Goal: Information Seeking & Learning: Learn about a topic

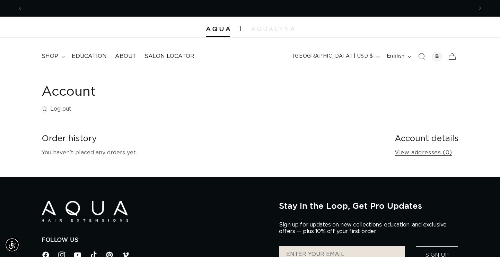
scroll to position [0, 451]
click at [59, 52] on summary "shop" at bounding box center [52, 56] width 30 height 16
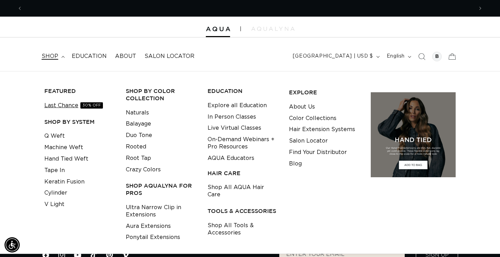
click at [69, 102] on link "Last Chance 30% OFF" at bounding box center [73, 105] width 59 height 11
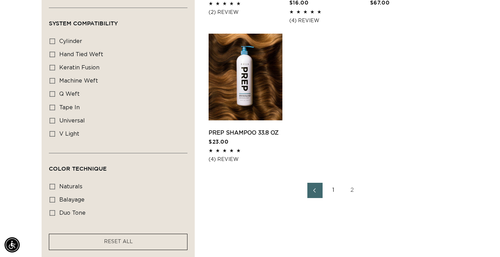
scroll to position [672, 0]
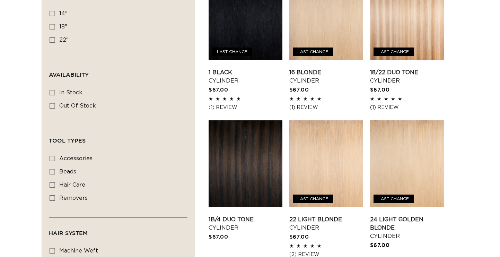
scroll to position [348, 0]
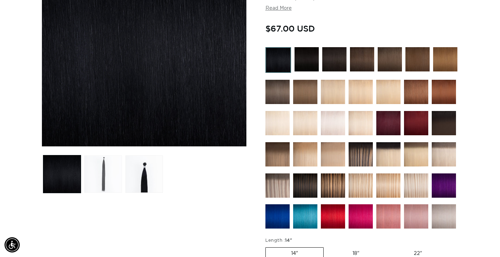
click at [111, 170] on button "Load image 2 in gallery view" at bounding box center [102, 173] width 37 height 37
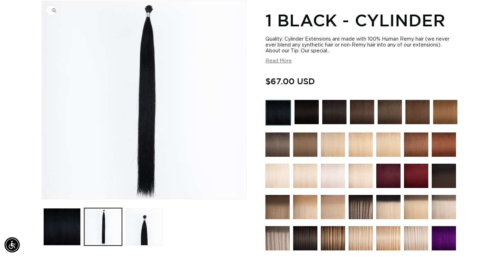
scroll to position [0, 451]
click at [132, 237] on button "Load image 3 in gallery view" at bounding box center [143, 226] width 37 height 37
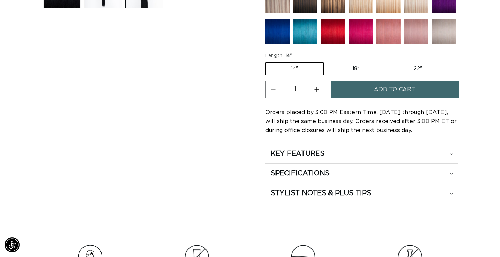
scroll to position [331, 0]
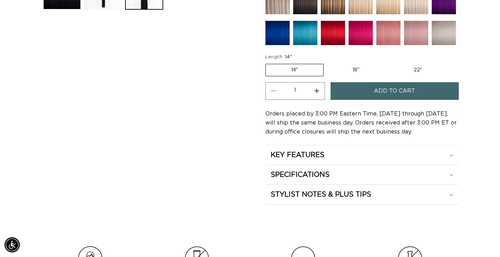
click at [351, 68] on label "18" Variant sold out or unavailable" at bounding box center [355, 70] width 57 height 12
click at [327, 63] on input "18" Variant sold out or unavailable" at bounding box center [327, 62] width 0 height 0
radio input "true"
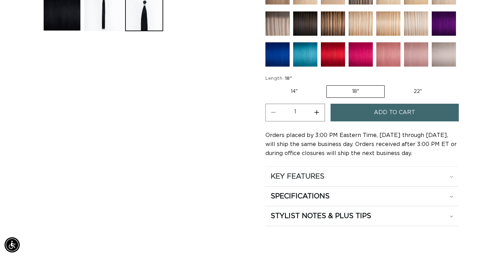
click at [323, 168] on summary "KEY FEATURES" at bounding box center [361, 176] width 193 height 19
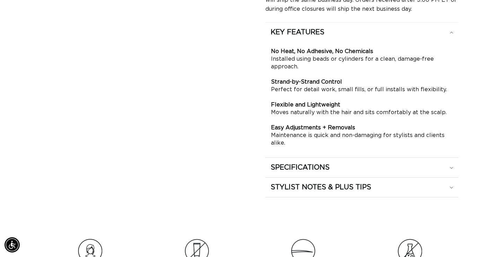
scroll to position [456, 0]
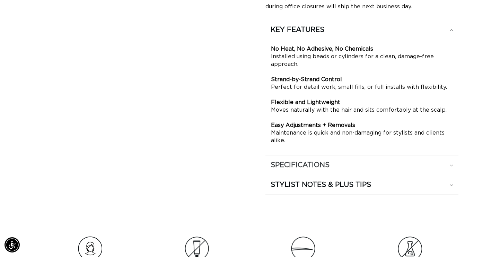
click at [321, 166] on h2 "SPECIFICATIONS" at bounding box center [300, 164] width 59 height 9
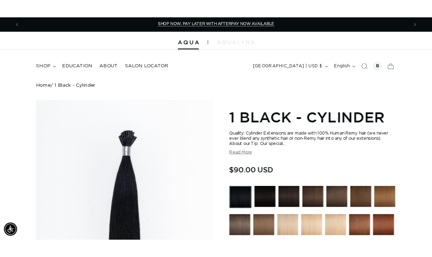
scroll to position [0, 451]
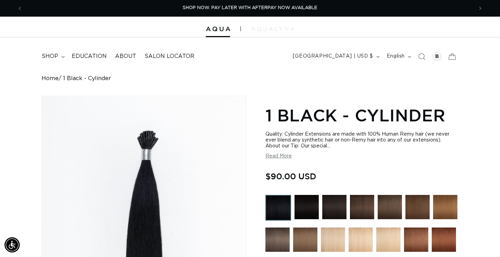
click at [265, 30] on img at bounding box center [272, 29] width 43 height 4
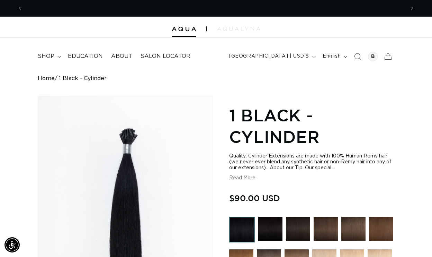
scroll to position [0, 766]
click at [53, 56] on span "shop" at bounding box center [46, 56] width 17 height 7
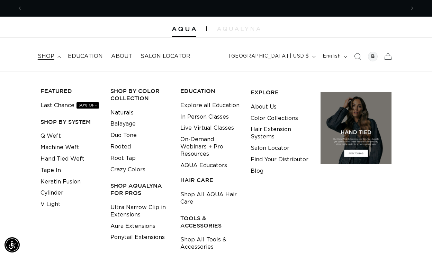
scroll to position [0, 0]
click at [65, 106] on link "Last Chance 30% OFF" at bounding box center [70, 105] width 59 height 11
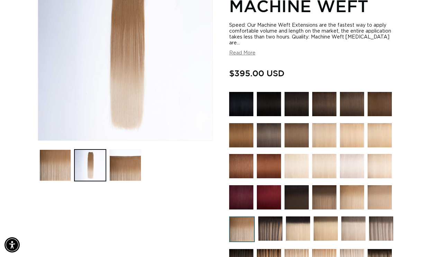
scroll to position [80, 0]
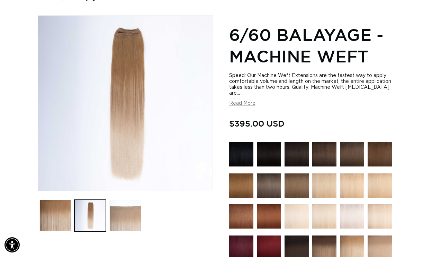
click at [118, 219] on button "Load image 3 in gallery view" at bounding box center [125, 216] width 32 height 32
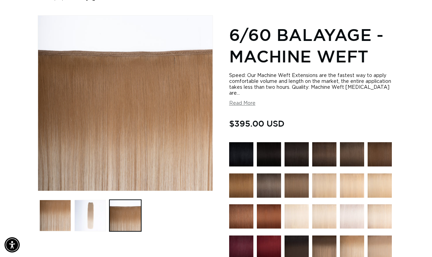
click at [93, 214] on button "Load image 2 in gallery view" at bounding box center [90, 216] width 32 height 32
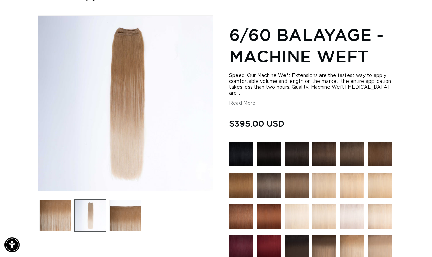
scroll to position [0, 766]
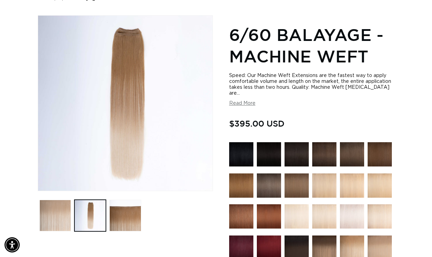
click at [63, 213] on button "Load image 1 in gallery view" at bounding box center [55, 216] width 32 height 32
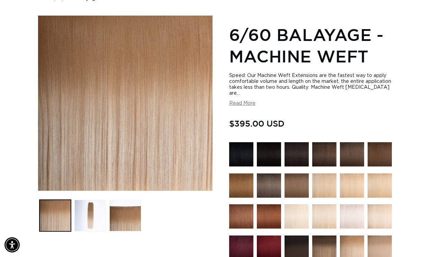
scroll to position [0, 0]
click at [244, 103] on button "Read More" at bounding box center [242, 103] width 26 height 6
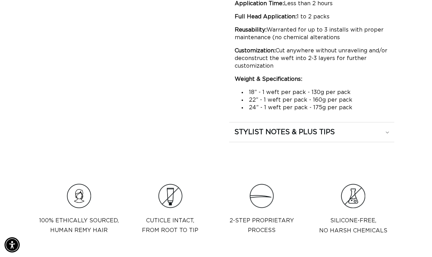
scroll to position [790, 0]
click at [287, 135] on summary "STYLIST NOTES & PLUS TIPS" at bounding box center [311, 131] width 165 height 19
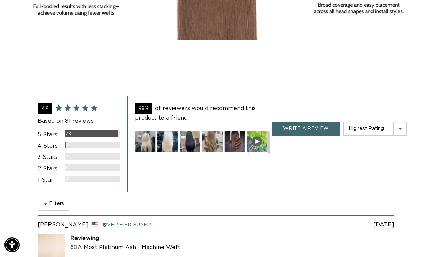
scroll to position [1454, 0]
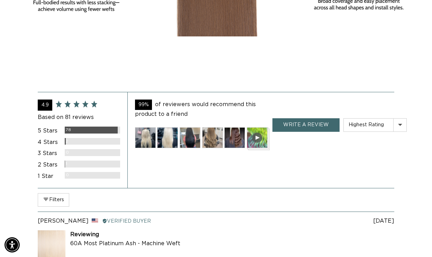
click at [149, 135] on img at bounding box center [145, 137] width 21 height 21
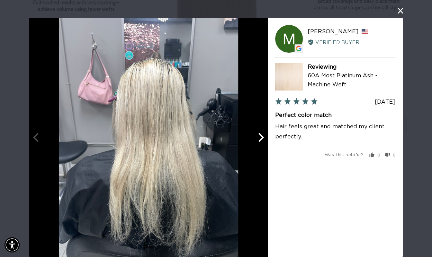
scroll to position [0, 766]
click at [261, 140] on icon "Next" at bounding box center [262, 137] width 6 height 9
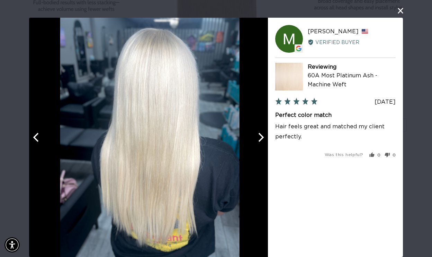
click at [261, 139] on icon "Next" at bounding box center [260, 137] width 9 height 9
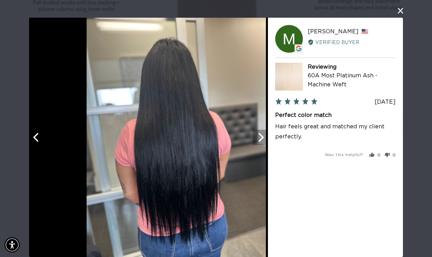
click at [260, 139] on icon "Next" at bounding box center [260, 137] width 9 height 9
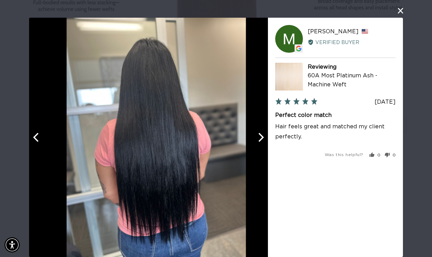
scroll to position [0, 0]
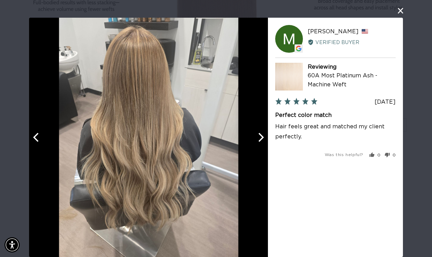
click at [260, 138] on icon "Next" at bounding box center [260, 137] width 9 height 9
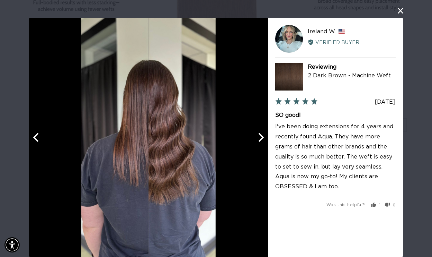
click at [263, 138] on icon "Next" at bounding box center [262, 137] width 6 height 9
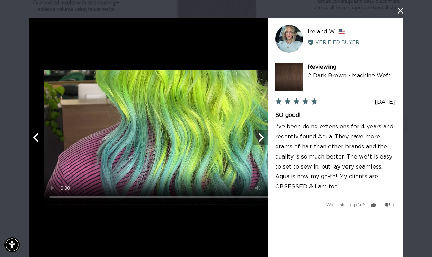
click at [263, 138] on icon "Next" at bounding box center [262, 137] width 6 height 9
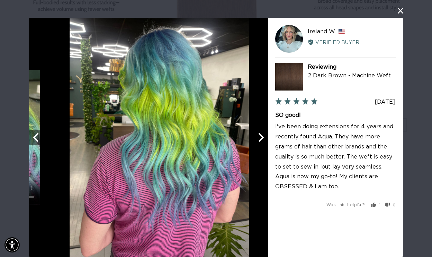
click at [263, 138] on icon "Next" at bounding box center [262, 137] width 6 height 9
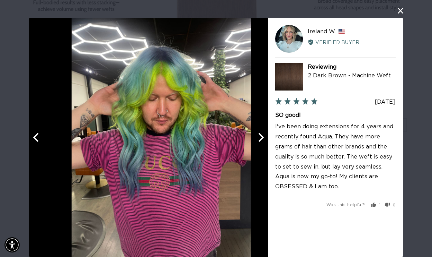
click at [263, 138] on icon "Next" at bounding box center [262, 137] width 6 height 9
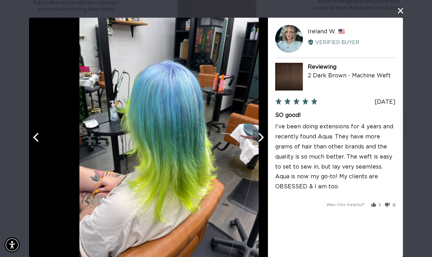
click at [263, 138] on icon "Next" at bounding box center [262, 137] width 6 height 9
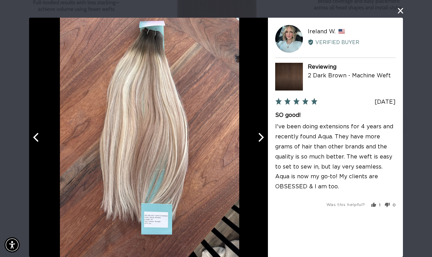
click at [263, 138] on icon "Next" at bounding box center [262, 137] width 6 height 9
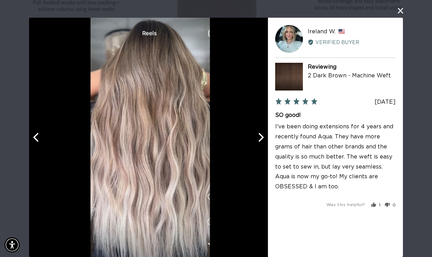
click at [263, 138] on icon "Next" at bounding box center [262, 137] width 6 height 9
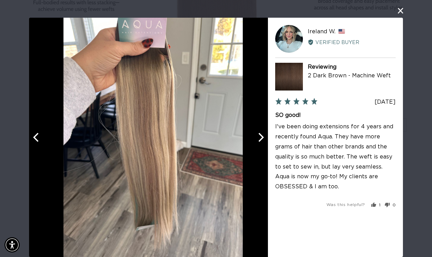
click at [262, 138] on icon "Next" at bounding box center [262, 137] width 6 height 9
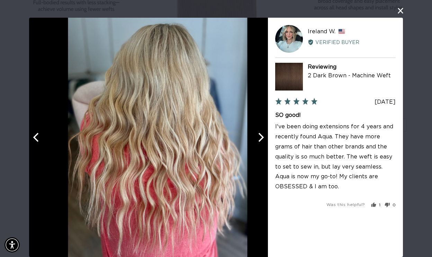
click at [262, 138] on icon "Next" at bounding box center [262, 137] width 6 height 9
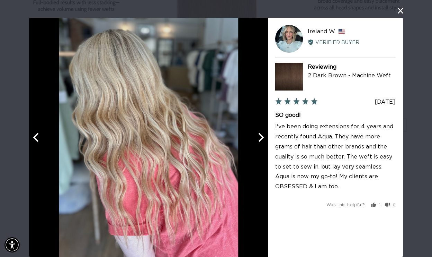
scroll to position [0, 383]
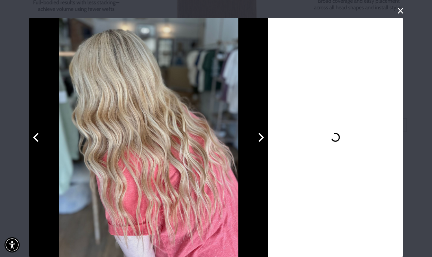
click at [262, 138] on icon "Next" at bounding box center [262, 137] width 6 height 9
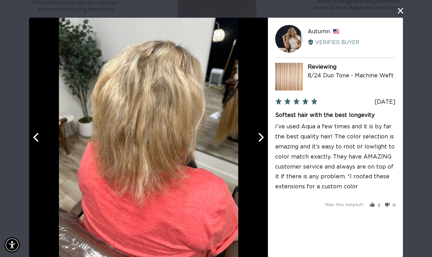
click at [262, 138] on icon "Next" at bounding box center [262, 137] width 6 height 9
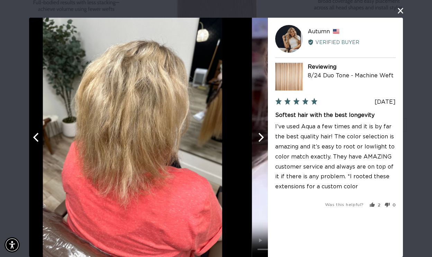
scroll to position [0, 766]
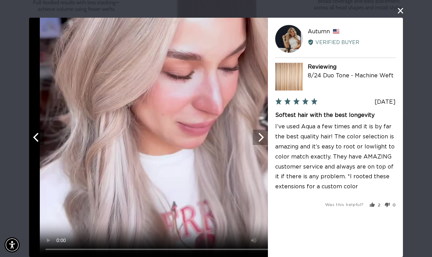
click at [262, 138] on icon "Next" at bounding box center [262, 137] width 6 height 9
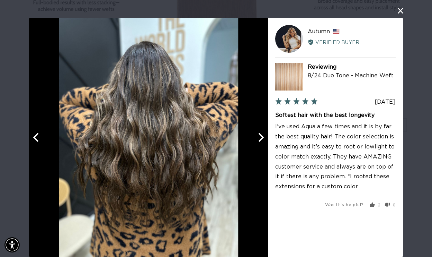
scroll to position [0, 0]
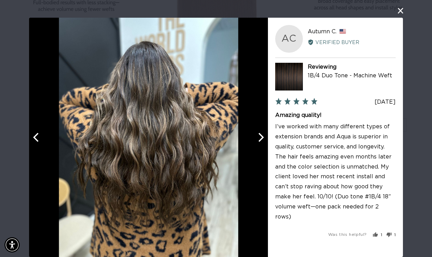
click at [262, 138] on icon "Next" at bounding box center [262, 137] width 6 height 9
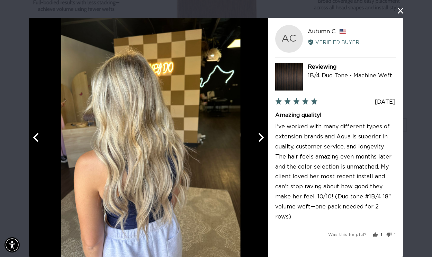
scroll to position [0, 383]
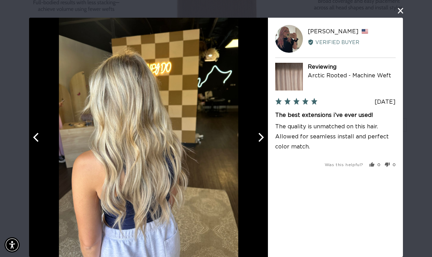
click at [262, 138] on icon "Next" at bounding box center [260, 137] width 9 height 9
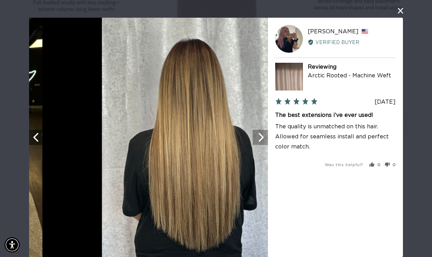
scroll to position [0, 766]
click at [262, 138] on icon "Next" at bounding box center [260, 137] width 9 height 9
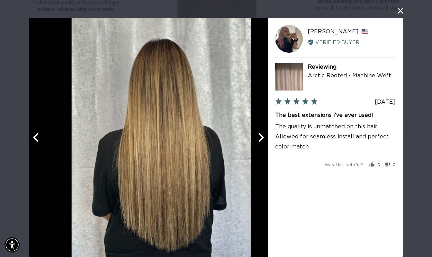
click at [262, 138] on icon "Next" at bounding box center [260, 137] width 9 height 9
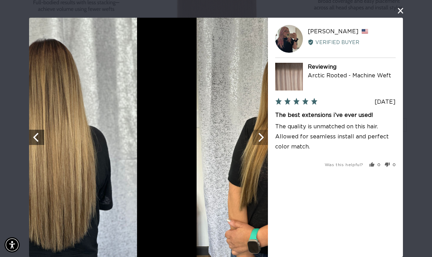
click at [262, 138] on icon "Next" at bounding box center [260, 137] width 9 height 9
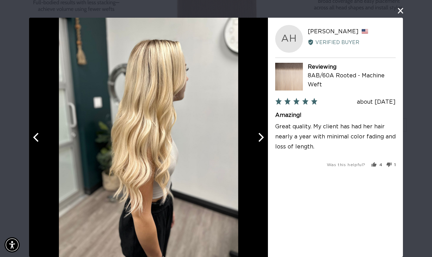
scroll to position [0, 0]
click at [262, 138] on icon "Next" at bounding box center [260, 137] width 9 height 9
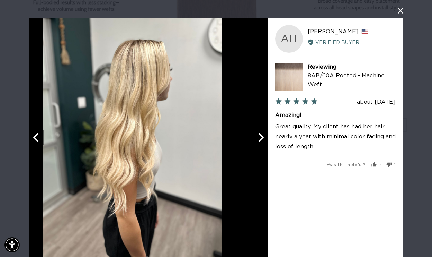
scroll to position [0, 383]
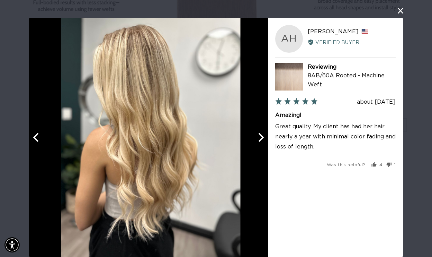
click at [262, 137] on icon "Next" at bounding box center [260, 137] width 9 height 9
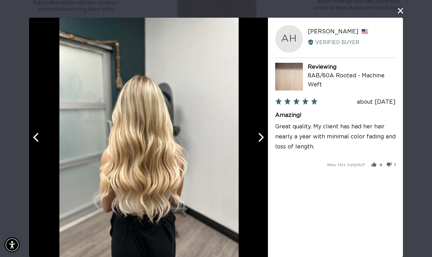
click at [262, 138] on icon "Next" at bounding box center [260, 137] width 9 height 9
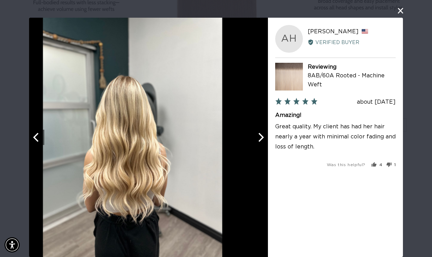
scroll to position [0, 766]
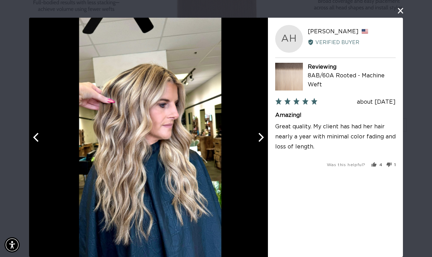
click at [262, 138] on icon "Next" at bounding box center [260, 137] width 9 height 9
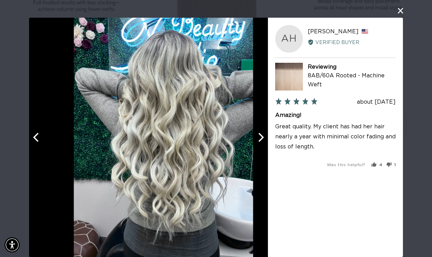
click at [262, 138] on icon "Next" at bounding box center [260, 137] width 9 height 9
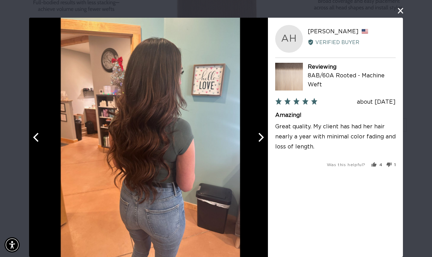
scroll to position [0, 0]
click at [262, 138] on icon "Next" at bounding box center [260, 137] width 9 height 9
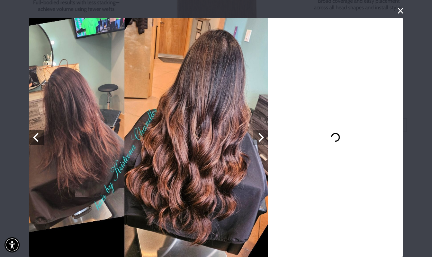
click at [262, 138] on icon "Next" at bounding box center [260, 137] width 9 height 9
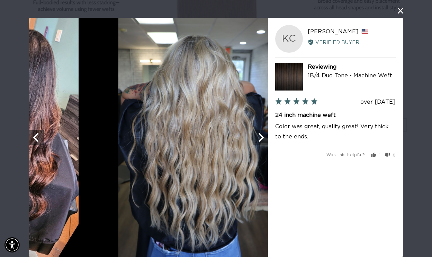
scroll to position [0, 383]
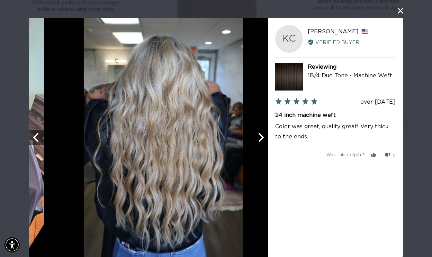
click at [262, 138] on icon "Next" at bounding box center [260, 137] width 9 height 9
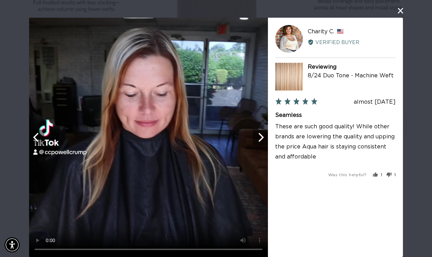
scroll to position [0, 766]
click at [258, 135] on icon "Next" at bounding box center [260, 137] width 9 height 9
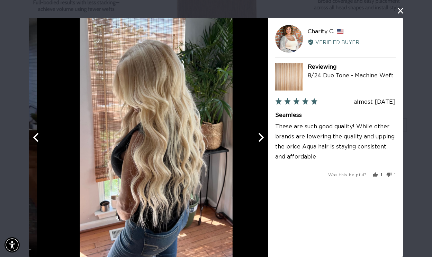
click at [258, 135] on icon "Next" at bounding box center [260, 137] width 9 height 9
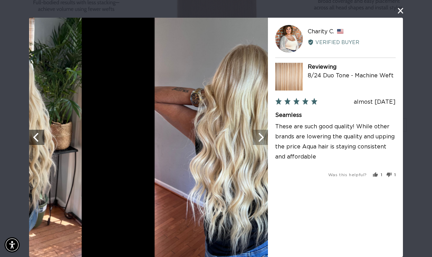
scroll to position [0, 0]
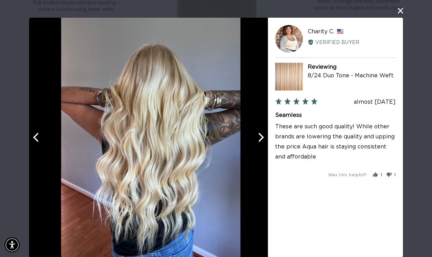
click at [258, 135] on icon "Next" at bounding box center [260, 137] width 9 height 9
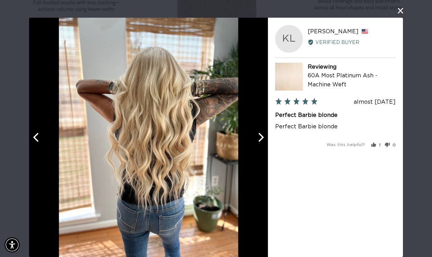
click at [259, 135] on icon "Next" at bounding box center [260, 137] width 9 height 9
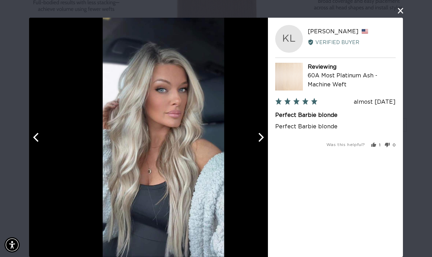
click at [259, 135] on icon "Next" at bounding box center [260, 137] width 9 height 9
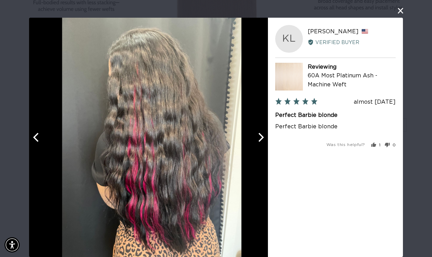
click at [259, 135] on icon "Next" at bounding box center [260, 137] width 9 height 9
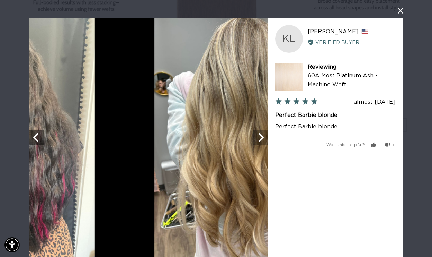
scroll to position [0, 383]
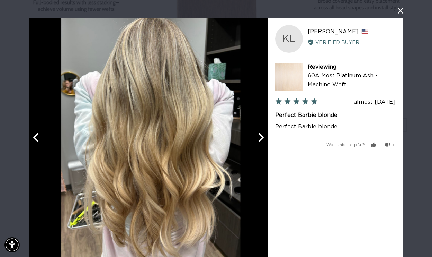
click at [259, 135] on icon "Next" at bounding box center [260, 137] width 9 height 9
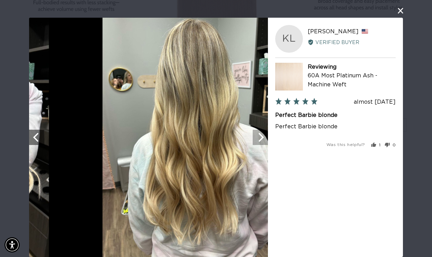
click at [259, 135] on icon "Next" at bounding box center [260, 137] width 9 height 9
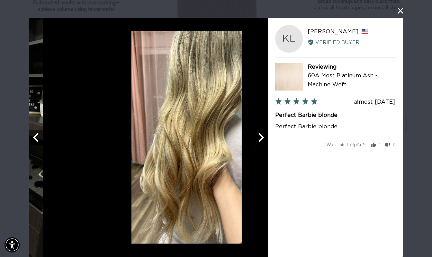
click at [259, 135] on icon "Next" at bounding box center [260, 137] width 9 height 9
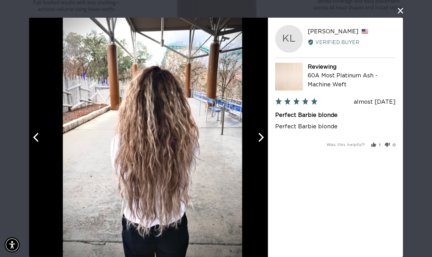
scroll to position [0, 766]
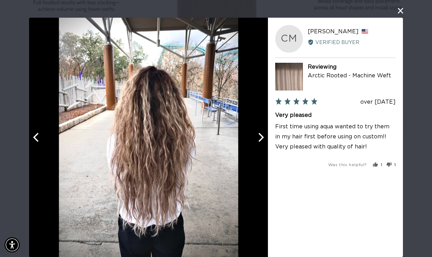
click at [261, 137] on icon "Next" at bounding box center [260, 137] width 9 height 9
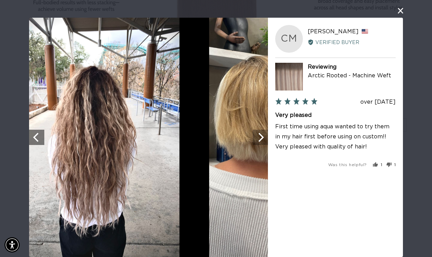
scroll to position [0, 0]
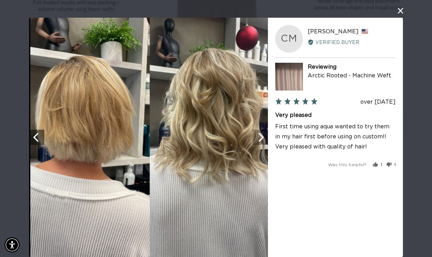
click at [261, 137] on icon "Next" at bounding box center [260, 137] width 9 height 9
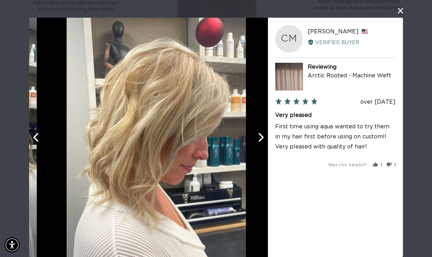
click at [261, 136] on icon "Next" at bounding box center [260, 137] width 9 height 9
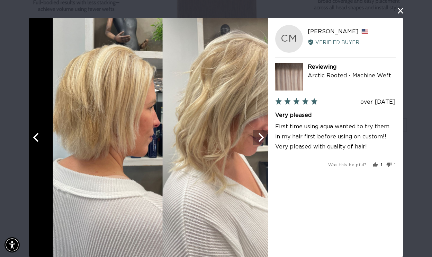
scroll to position [0, 383]
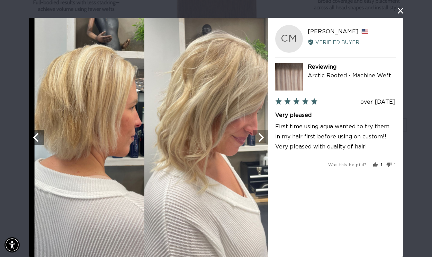
click at [261, 136] on icon "Next" at bounding box center [260, 137] width 9 height 9
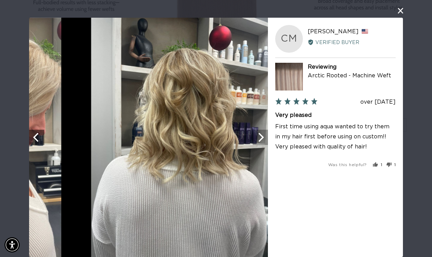
click at [261, 136] on icon "Next" at bounding box center [260, 137] width 9 height 9
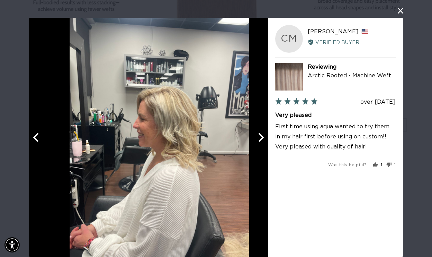
click at [261, 136] on icon "Next" at bounding box center [260, 137] width 9 height 9
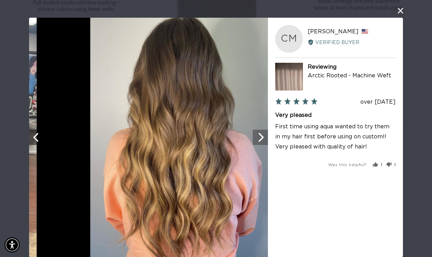
scroll to position [0, 766]
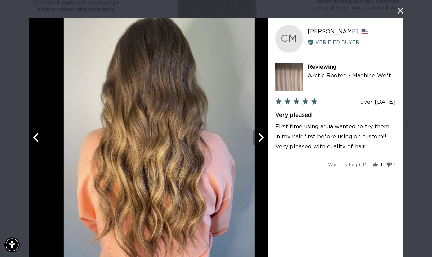
click at [261, 136] on icon "Next" at bounding box center [260, 137] width 9 height 9
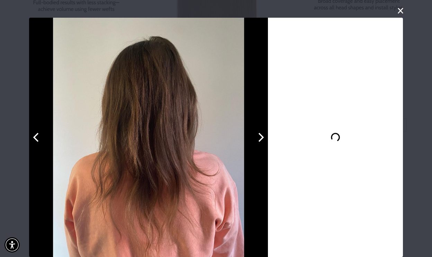
click at [32, 138] on icon "Previous" at bounding box center [36, 137] width 9 height 9
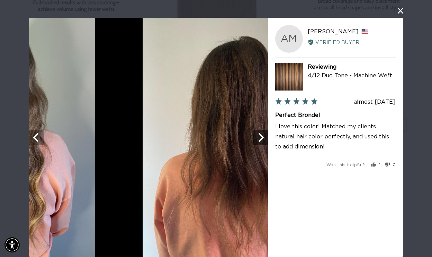
scroll to position [0, 0]
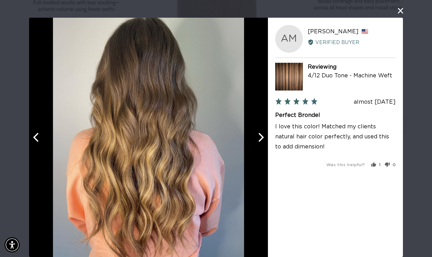
click at [263, 142] on icon "Next" at bounding box center [260, 137] width 9 height 9
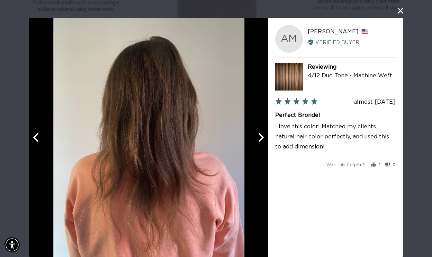
scroll to position [0, 383]
click at [263, 141] on icon "Next" at bounding box center [260, 137] width 9 height 9
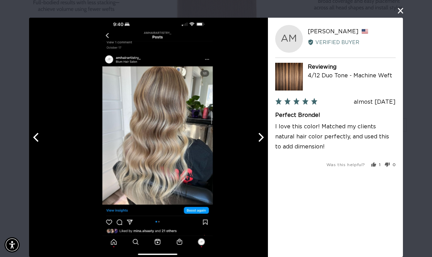
click at [263, 141] on icon "Next" at bounding box center [260, 137] width 9 height 9
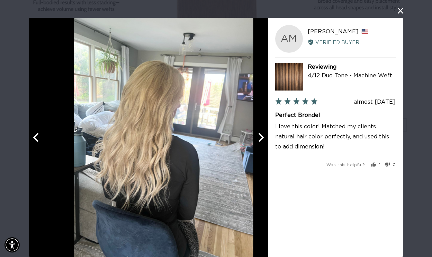
click at [263, 141] on icon "Next" at bounding box center [260, 137] width 9 height 9
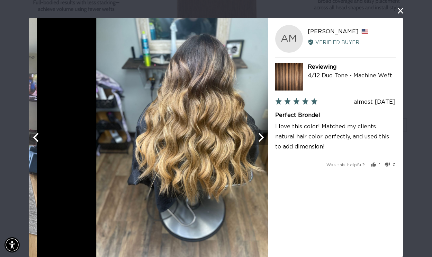
click at [263, 141] on icon "Next" at bounding box center [260, 137] width 9 height 9
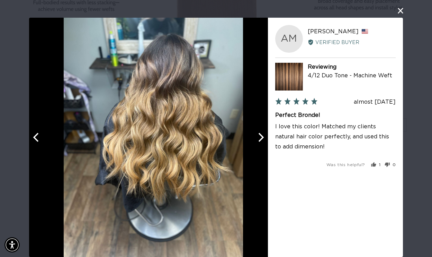
scroll to position [0, 766]
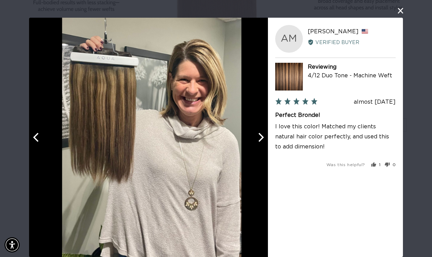
click at [263, 141] on icon "Next" at bounding box center [260, 137] width 9 height 9
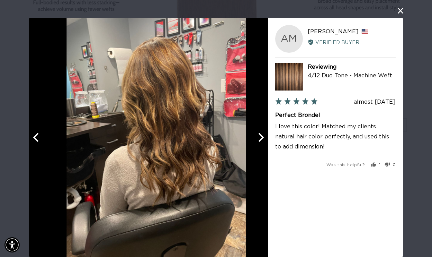
click at [263, 141] on icon "Next" at bounding box center [260, 137] width 9 height 9
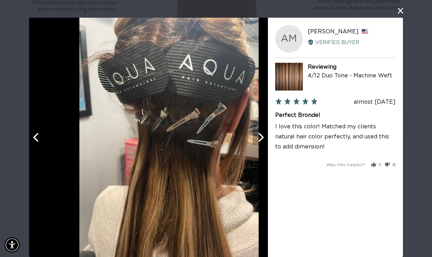
scroll to position [0, 0]
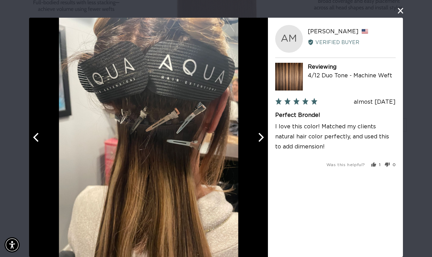
click at [263, 141] on icon "Next" at bounding box center [260, 137] width 9 height 9
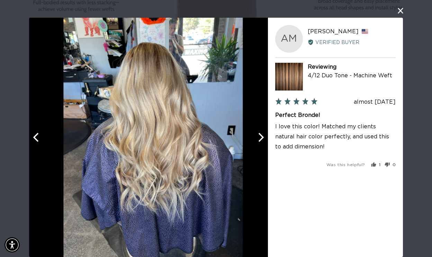
click at [263, 141] on icon "Next" at bounding box center [260, 137] width 9 height 9
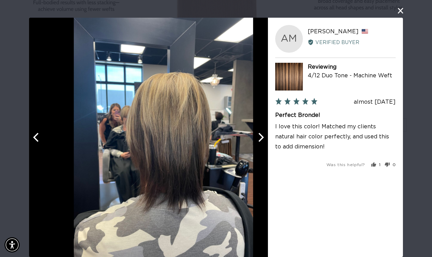
click at [263, 141] on icon "Next" at bounding box center [260, 137] width 9 height 9
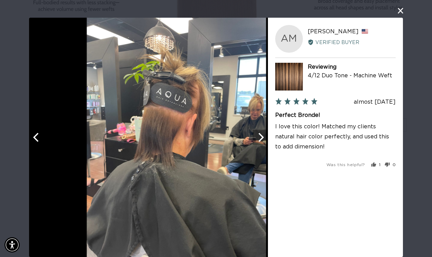
click at [263, 141] on icon "Next" at bounding box center [260, 137] width 9 height 9
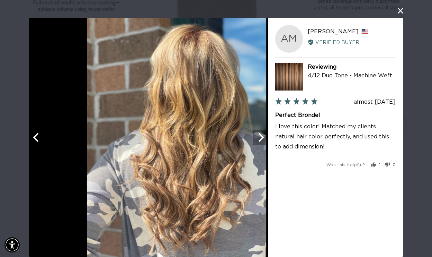
click at [263, 141] on icon "Next" at bounding box center [260, 137] width 9 height 9
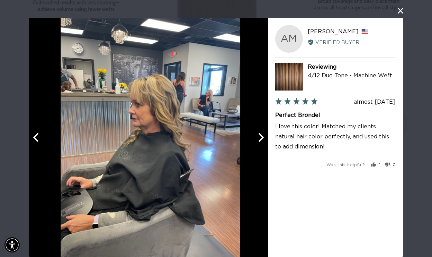
scroll to position [0, 766]
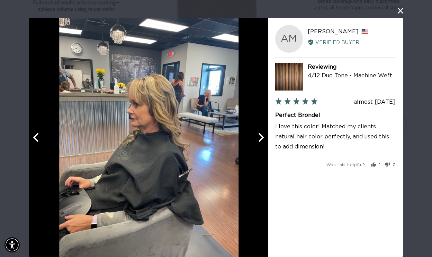
click at [38, 137] on icon "Previous" at bounding box center [36, 137] width 9 height 9
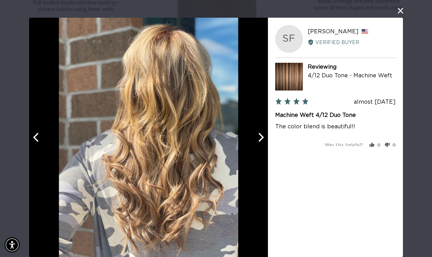
click at [400, 12] on button "close this modal window" at bounding box center [401, 11] width 8 height 8
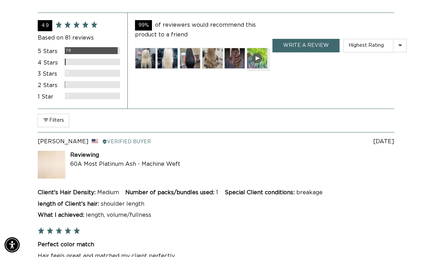
scroll to position [1531, 0]
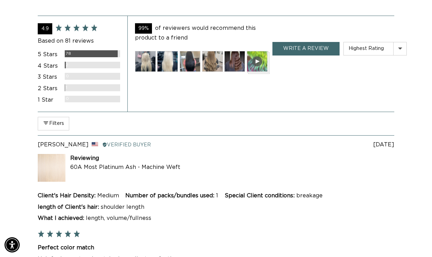
click at [67, 124] on button "Filters" at bounding box center [54, 123] width 32 height 13
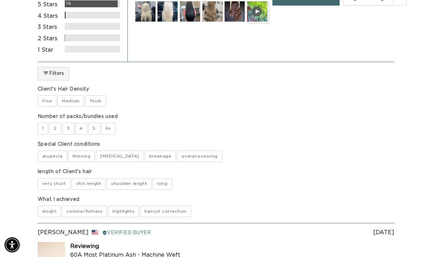
scroll to position [1581, 0]
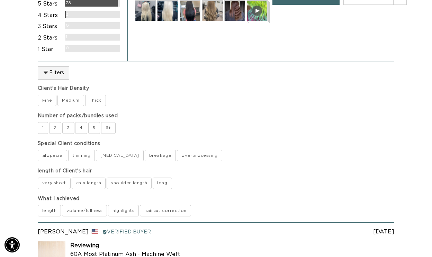
click at [86, 158] on label "thinning" at bounding box center [81, 155] width 27 height 11
click at [68, 150] on conditions-thinning "thinning" at bounding box center [68, 149] width 0 height 0
checkbox conditions-thinning "true"
click at [145, 152] on label "breakage" at bounding box center [161, 155] width 32 height 11
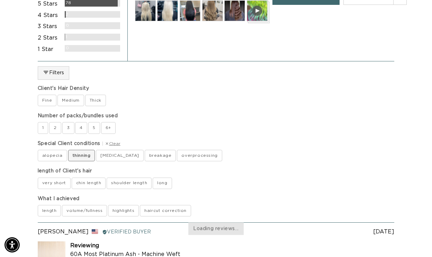
click at [144, 150] on conditions-breakage "breakage" at bounding box center [144, 149] width 0 height 0
checkbox conditions-breakage "true"
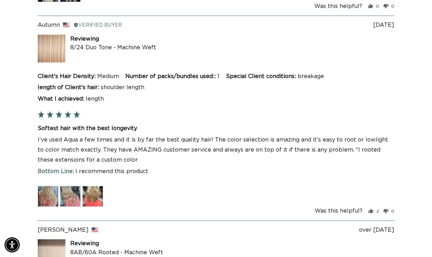
scroll to position [0, 0]
click at [53, 191] on img at bounding box center [48, 195] width 21 height 21
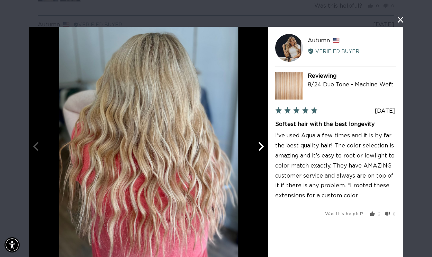
scroll to position [9, 0]
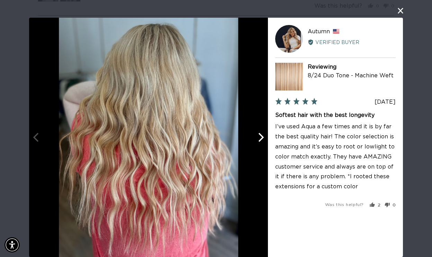
click at [260, 142] on icon "Next" at bounding box center [260, 137] width 9 height 9
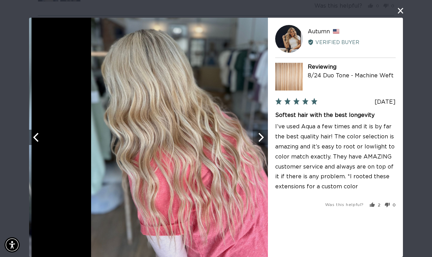
click at [260, 142] on icon "Next" at bounding box center [260, 137] width 9 height 9
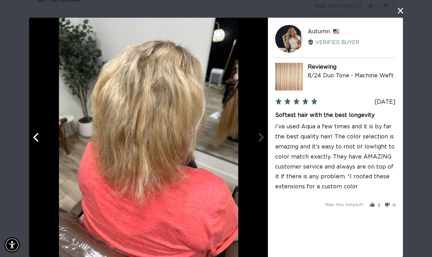
click at [42, 140] on button "Previous" at bounding box center [36, 137] width 15 height 15
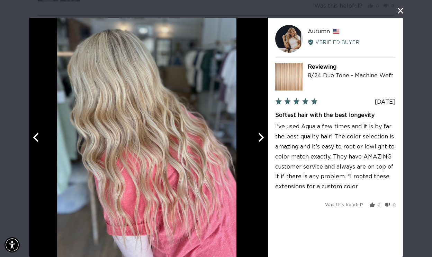
scroll to position [0, 766]
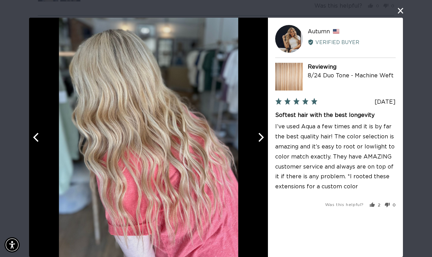
click at [401, 11] on button "close this modal window" at bounding box center [401, 11] width 8 height 8
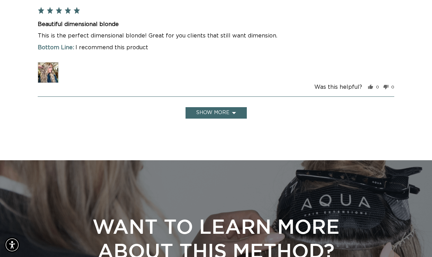
scroll to position [2599, 0]
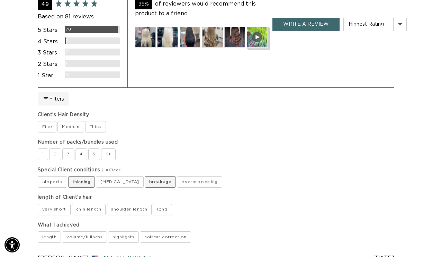
click at [89, 177] on label "thinning" at bounding box center [81, 181] width 27 height 11
click at [68, 176] on conditions-thinning "thinning" at bounding box center [68, 176] width 0 height 0
checkbox conditions-thinning "false"
click at [145, 178] on label "breakage" at bounding box center [161, 181] width 32 height 11
click at [144, 176] on conditions-breakage "breakage" at bounding box center [144, 176] width 0 height 0
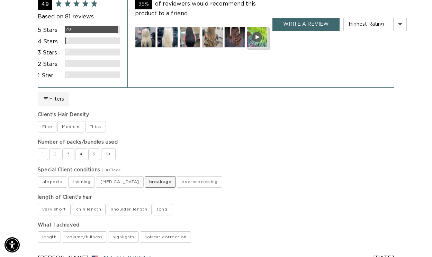
checkbox conditions-breakage "false"
click at [67, 153] on label "3" at bounding box center [68, 153] width 12 height 11
click at [62, 148] on used-3 "3" at bounding box center [62, 148] width 0 height 0
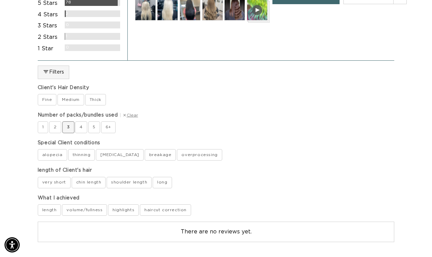
click at [69, 121] on label "3" at bounding box center [68, 126] width 12 height 11
click at [62, 121] on used-3 "3" at bounding box center [62, 121] width 0 height 0
checkbox used-3 "false"
click at [55, 123] on label "2" at bounding box center [55, 126] width 12 height 11
click at [49, 121] on used-2 "2" at bounding box center [49, 121] width 0 height 0
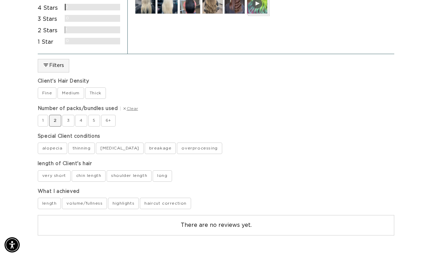
click at [57, 118] on label "2" at bounding box center [55, 120] width 12 height 11
click at [49, 115] on used-2 "2" at bounding box center [49, 114] width 0 height 0
checkbox used-2 "false"
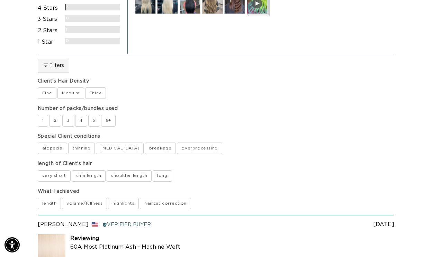
click at [73, 89] on label "Medium" at bounding box center [70, 92] width 27 height 11
click at [57, 87] on Density-Medium "Medium" at bounding box center [57, 87] width 0 height 0
click at [64, 92] on label "Medium" at bounding box center [70, 92] width 27 height 11
click at [57, 87] on Density-Medium "Medium" at bounding box center [57, 87] width 0 height 0
checkbox Density-Medium "false"
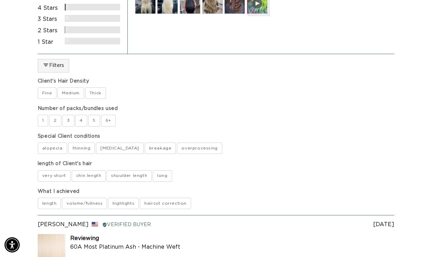
click at [45, 90] on label "Fine" at bounding box center [47, 92] width 19 height 11
click at [38, 87] on Density-Fine "Fine" at bounding box center [37, 87] width 0 height 0
checkbox Density-Fine "true"
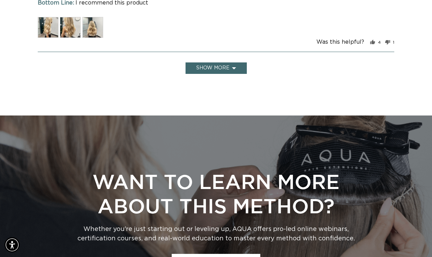
click at [212, 62] on button "Show more" at bounding box center [216, 67] width 61 height 11
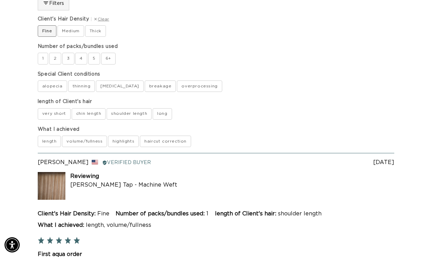
click at [50, 141] on label "length" at bounding box center [50, 140] width 24 height 11
click at [38, 135] on achieved-length "length" at bounding box center [37, 135] width 0 height 0
checkbox achieved-length "true"
click at [74, 140] on label "volume/fullness" at bounding box center [84, 140] width 45 height 11
click at [62, 135] on achieved-volume\/fullness "volume/fullness" at bounding box center [62, 135] width 0 height 0
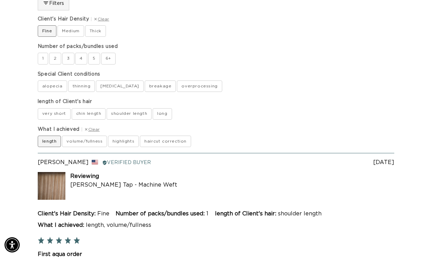
checkbox achieved-volume\/fullness "true"
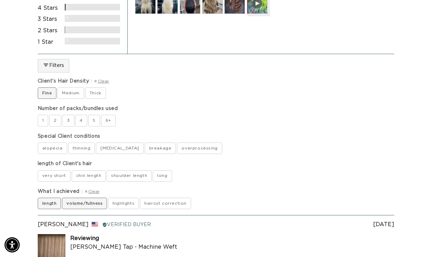
click at [63, 64] on button "Filters 2" at bounding box center [54, 65] width 32 height 13
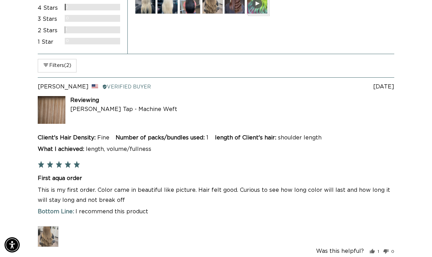
click at [63, 64] on button "Filters 2" at bounding box center [57, 65] width 39 height 13
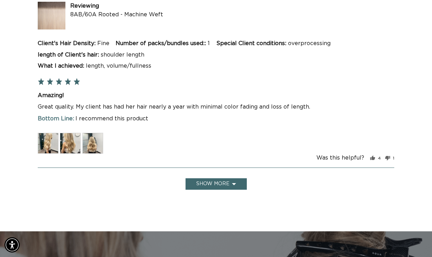
click at [212, 178] on button "Show more" at bounding box center [216, 183] width 61 height 11
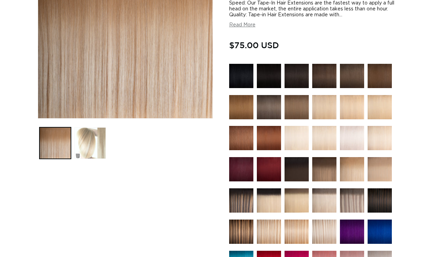
click at [95, 139] on button "Load image 2 in gallery view" at bounding box center [90, 143] width 32 height 32
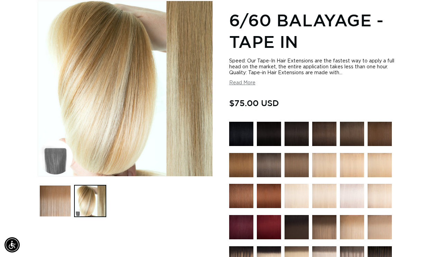
scroll to position [0, 383]
click at [53, 200] on button "Load image 1 in gallery view" at bounding box center [55, 201] width 32 height 32
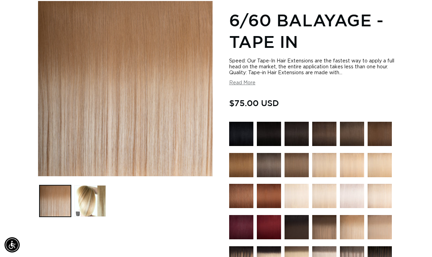
click at [325, 131] on img at bounding box center [324, 134] width 24 height 24
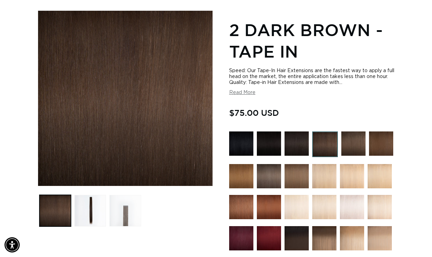
scroll to position [0, 383]
click at [126, 220] on button "Load image 3 in gallery view" at bounding box center [125, 211] width 32 height 32
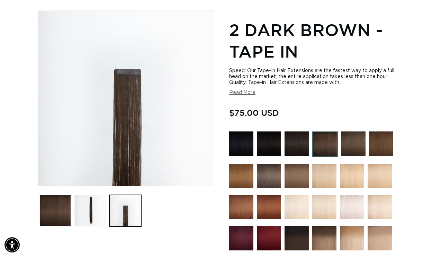
click at [304, 144] on img at bounding box center [297, 143] width 24 height 24
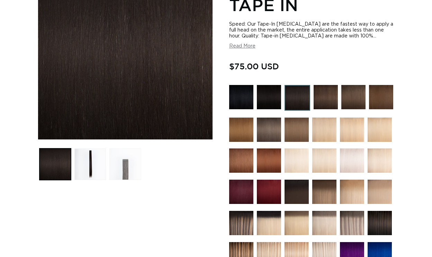
scroll to position [144, 0]
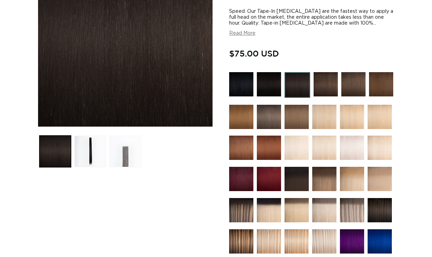
click at [117, 149] on button "Load image 3 in gallery view" at bounding box center [125, 151] width 32 height 32
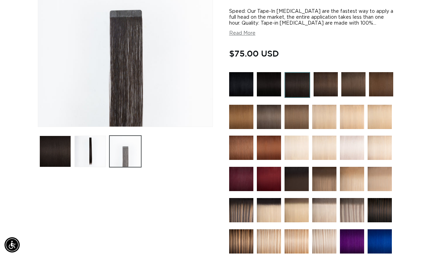
scroll to position [95, 0]
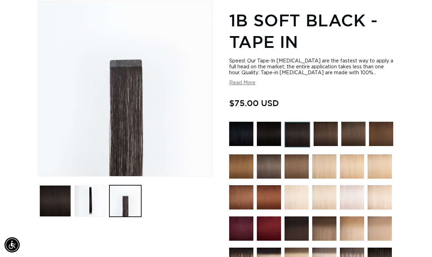
click at [107, 197] on ul "Gallery Viewer" at bounding box center [126, 200] width 176 height 35
click at [100, 196] on button "Load image 2 in gallery view" at bounding box center [90, 201] width 32 height 32
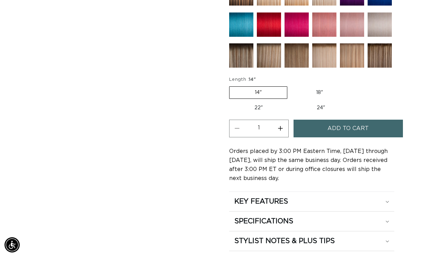
scroll to position [430, 0]
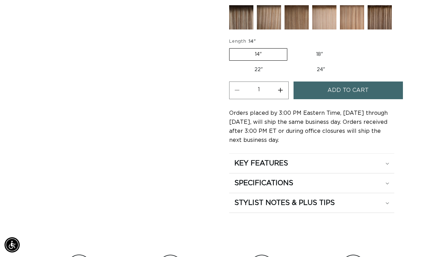
click at [262, 68] on label "22" Variant sold out or unavailable" at bounding box center [258, 70] width 59 height 12
click at [352, 47] on input "22" Variant sold out or unavailable" at bounding box center [352, 47] width 0 height 0
radio input "true"
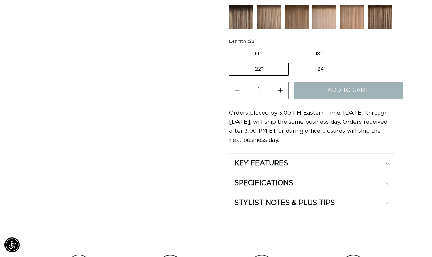
scroll to position [0, 0]
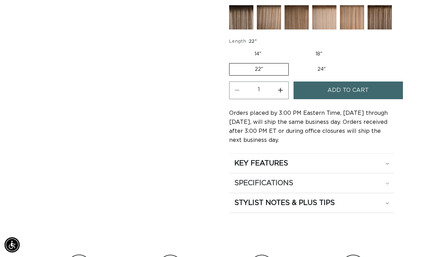
click at [285, 94] on button "Increase quantity for 1B Soft Black - Tape In" at bounding box center [281, 90] width 16 height 18
type input "2"
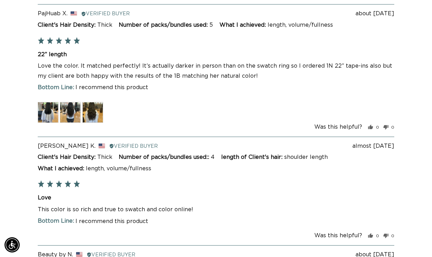
scroll to position [0, 383]
click at [48, 106] on img at bounding box center [48, 112] width 21 height 21
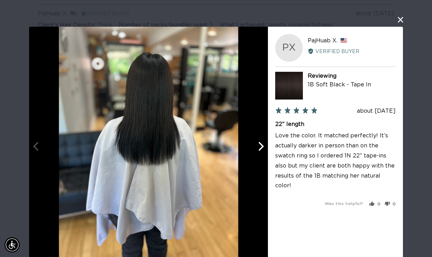
scroll to position [9, 0]
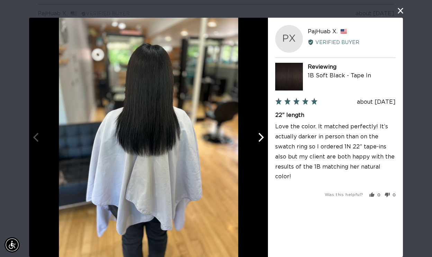
click at [400, 12] on button "close this modal window" at bounding box center [401, 11] width 8 height 8
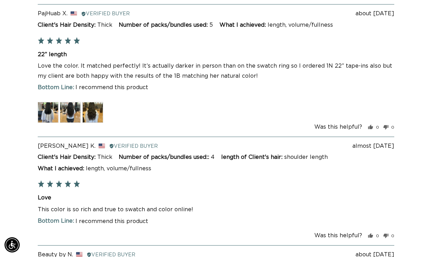
scroll to position [0, 766]
click at [51, 102] on img at bounding box center [48, 112] width 21 height 21
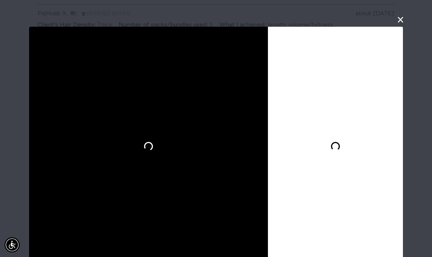
scroll to position [9, 0]
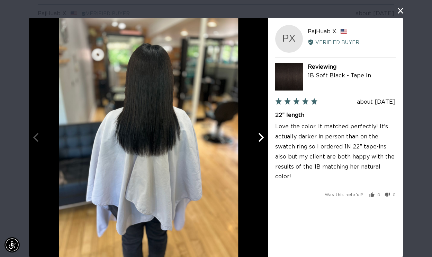
click at [258, 134] on icon "Next" at bounding box center [260, 137] width 9 height 9
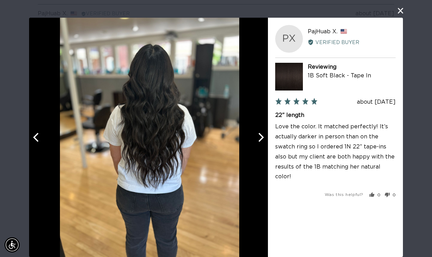
click at [257, 134] on icon "Next" at bounding box center [260, 137] width 9 height 9
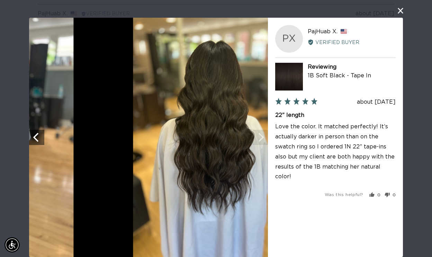
scroll to position [0, 383]
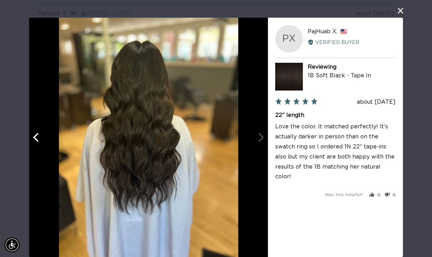
click at [402, 10] on button "close this modal window" at bounding box center [401, 11] width 8 height 8
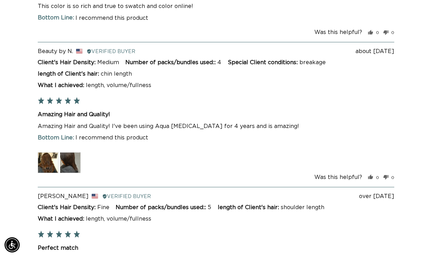
scroll to position [0, 766]
click at [52, 156] on img at bounding box center [48, 162] width 21 height 21
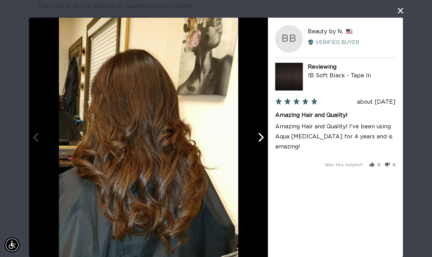
scroll to position [0, 0]
click at [250, 140] on div at bounding box center [148, 137] width 239 height 239
click at [250, 147] on div at bounding box center [148, 137] width 239 height 239
click at [259, 138] on icon "Next" at bounding box center [260, 137] width 9 height 9
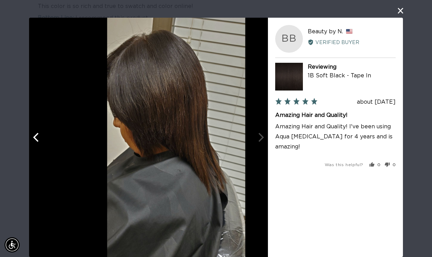
click at [259, 138] on div at bounding box center [176, 137] width 239 height 239
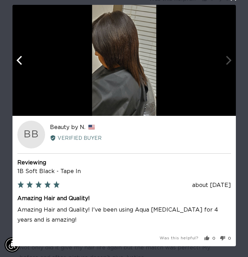
scroll to position [0, 210]
click at [230, 63] on div at bounding box center [123, 60] width 223 height 111
click at [242, 37] on div "User-Uploaded Media Gallery BB Beauty by N. Reviewed by Beauty by N., from Unit…" at bounding box center [124, 128] width 248 height 257
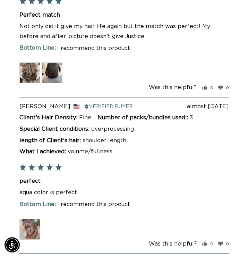
scroll to position [1844, 0]
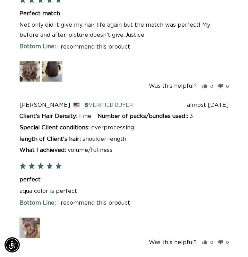
click at [50, 77] on img at bounding box center [52, 71] width 21 height 21
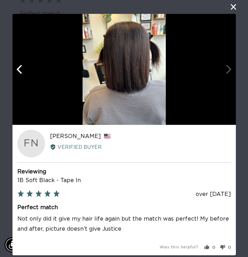
click at [21, 70] on icon "Previous" at bounding box center [20, 69] width 9 height 9
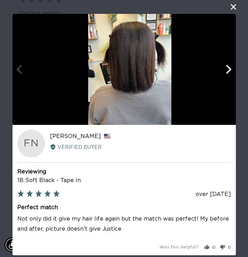
scroll to position [0, 0]
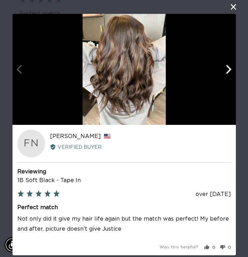
click at [234, 12] on div "User-Uploaded Media Gallery FN Felecia N. Reviewed by Felecia N., from United S…" at bounding box center [124, 128] width 248 height 257
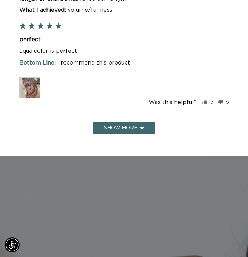
scroll to position [1997, 0]
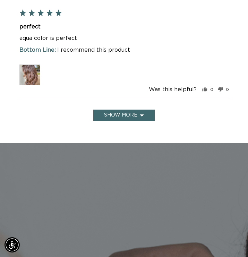
click at [127, 117] on button "Show more" at bounding box center [123, 114] width 61 height 11
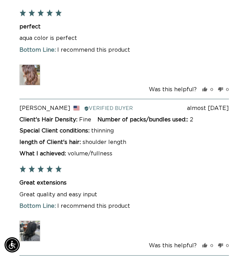
click at [34, 78] on img at bounding box center [29, 74] width 21 height 21
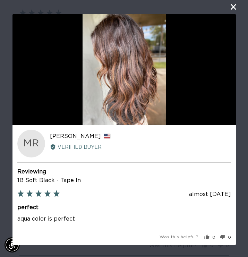
scroll to position [0, 419]
click at [205, 67] on div at bounding box center [123, 69] width 223 height 111
click at [234, 9] on button "close this modal window" at bounding box center [233, 7] width 8 height 8
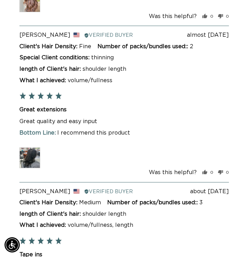
scroll to position [2079, 0]
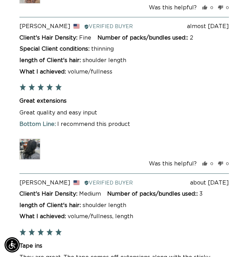
click at [25, 148] on img at bounding box center [29, 149] width 21 height 21
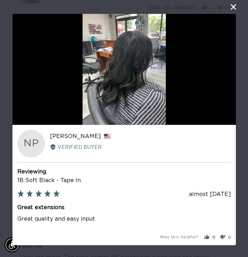
scroll to position [0, 210]
click at [234, 6] on button "close this modal window" at bounding box center [233, 7] width 8 height 8
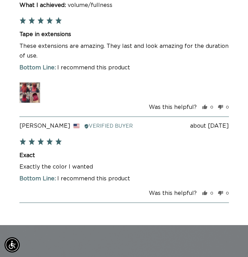
click at [38, 86] on img at bounding box center [29, 92] width 21 height 21
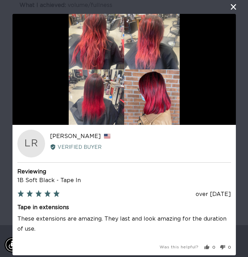
scroll to position [0, 419]
click at [232, 5] on button "close this modal window" at bounding box center [233, 7] width 8 height 8
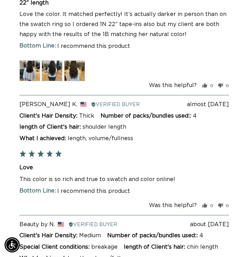
scroll to position [1345, 0]
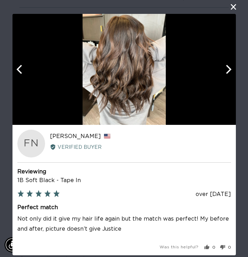
click at [226, 73] on icon "Next" at bounding box center [229, 69] width 6 height 9
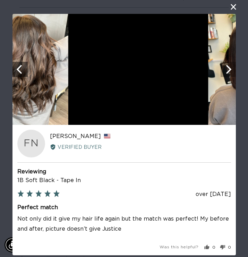
click at [226, 73] on icon "Next" at bounding box center [229, 69] width 6 height 9
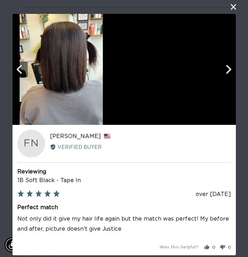
click at [226, 73] on icon "Next" at bounding box center [229, 69] width 6 height 9
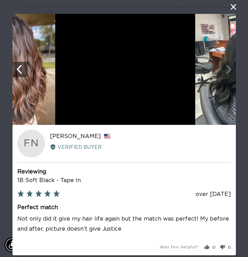
click at [226, 73] on img at bounding box center [236, 69] width 83 height 111
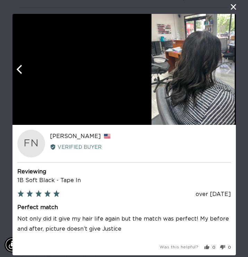
click at [226, 73] on img at bounding box center [192, 69] width 83 height 111
click at [226, 73] on div at bounding box center [192, 69] width 223 height 111
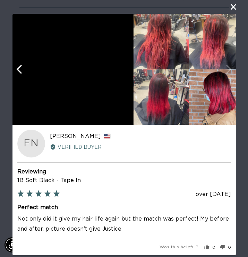
click at [226, 73] on img at bounding box center [188, 69] width 111 height 111
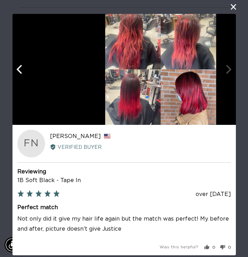
click at [226, 73] on div at bounding box center [160, 69] width 223 height 111
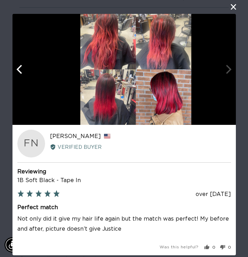
click at [226, 73] on div at bounding box center [135, 69] width 223 height 111
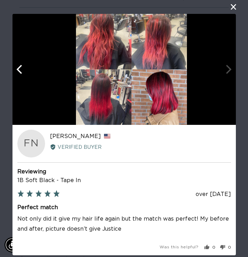
click at [226, 73] on div at bounding box center [131, 69] width 223 height 111
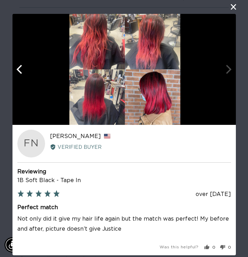
click at [231, 7] on button "close this modal window" at bounding box center [233, 7] width 8 height 8
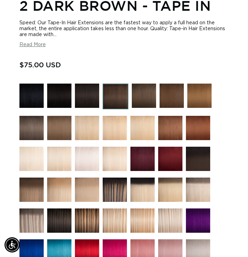
scroll to position [0, 419]
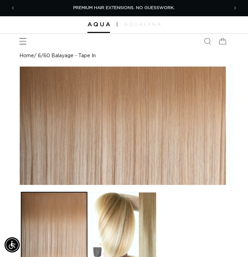
click at [24, 42] on icon "Menu" at bounding box center [22, 40] width 7 height 7
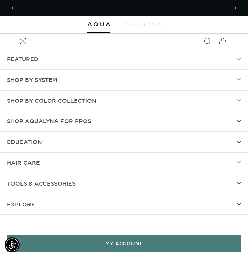
scroll to position [0, 210]
click at [88, 88] on summary "SHOP BY SYSTEM" at bounding box center [124, 80] width 248 height 20
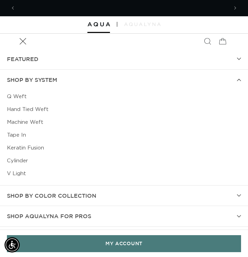
scroll to position [0, 419]
click at [22, 132] on link "Tape In" at bounding box center [124, 135] width 234 height 13
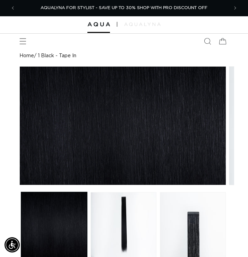
scroll to position [0, 419]
click at [24, 39] on icon "Menu" at bounding box center [22, 40] width 7 height 7
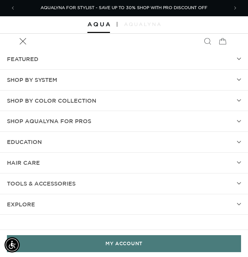
click at [42, 159] on summary "hAIR CARE" at bounding box center [124, 162] width 248 height 20
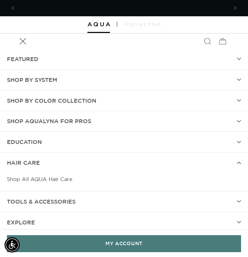
scroll to position [0, 0]
click at [59, 117] on span "Shop AquaLyna for Pros" at bounding box center [49, 121] width 84 height 10
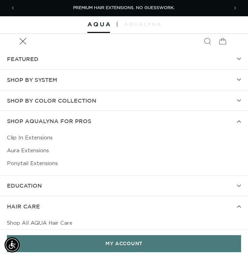
click at [33, 147] on link "Aura Extensions" at bounding box center [124, 150] width 234 height 13
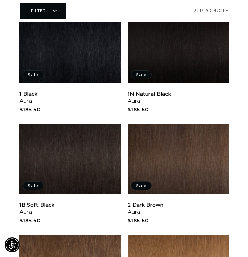
scroll to position [318, 0]
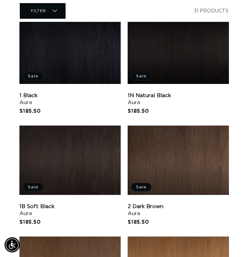
click at [75, 203] on link "1B Soft Black Aura" at bounding box center [69, 210] width 101 height 14
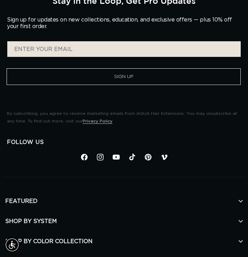
scroll to position [2538, 0]
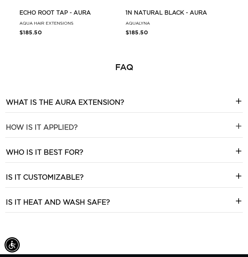
click at [96, 129] on applied\?-template--18844261286116__collapsible_content_RjkbrX "How is it applied?" at bounding box center [123, 125] width 237 height 25
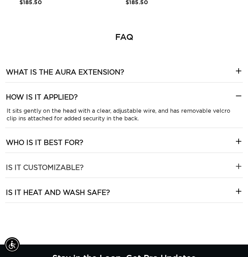
scroll to position [2575, 0]
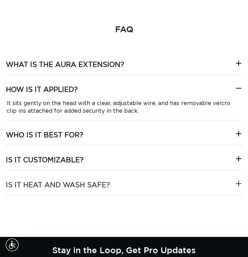
click at [49, 188] on h3 "Is it heat and wash safe?" at bounding box center [58, 184] width 104 height 9
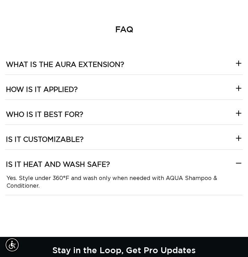
scroll to position [0, 210]
click at [71, 144] on h3 "Is it customizable?" at bounding box center [45, 139] width 78 height 9
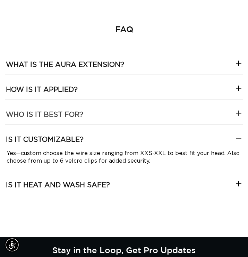
scroll to position [0, 419]
click at [73, 116] on h3 "Who is it best for?" at bounding box center [44, 114] width 77 height 9
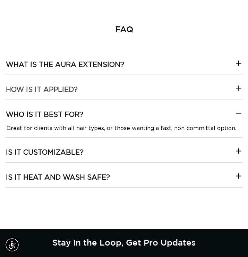
scroll to position [0, 0]
click at [77, 91] on h3 "How is it applied?" at bounding box center [42, 89] width 72 height 9
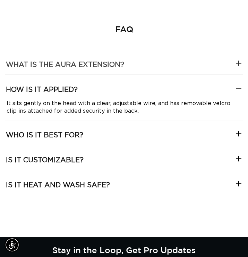
click at [83, 69] on h3 "What is the Aura extension?" at bounding box center [65, 64] width 118 height 9
